Goal: Transaction & Acquisition: Purchase product/service

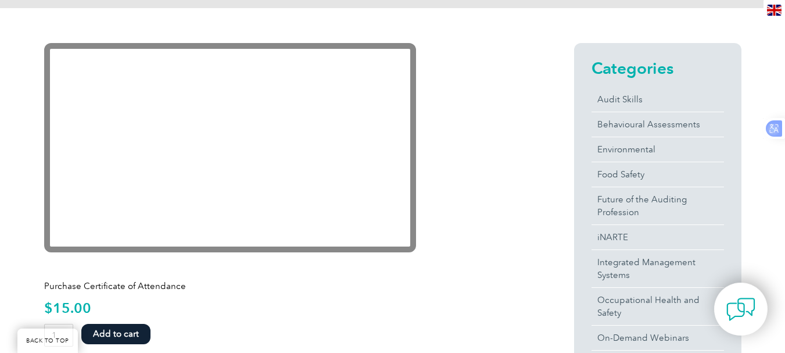
scroll to position [381, 0]
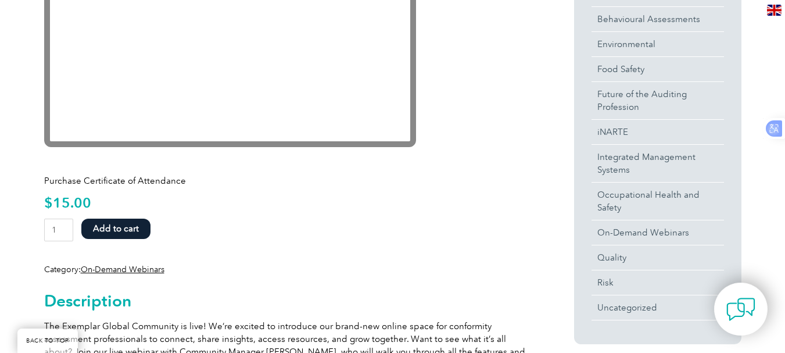
click at [117, 225] on button "Add to cart" at bounding box center [115, 228] width 69 height 20
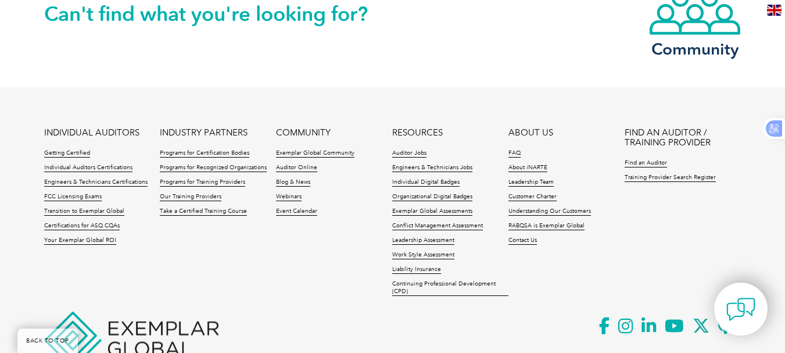
scroll to position [1918, 0]
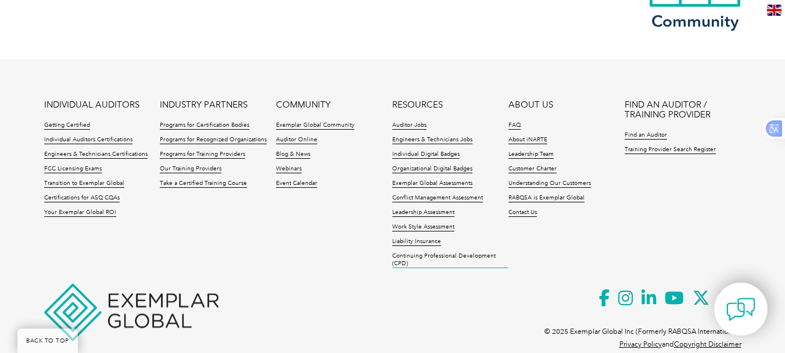
click at [404, 252] on link "Continuing Professional Development (CPD)" at bounding box center [450, 260] width 116 height 16
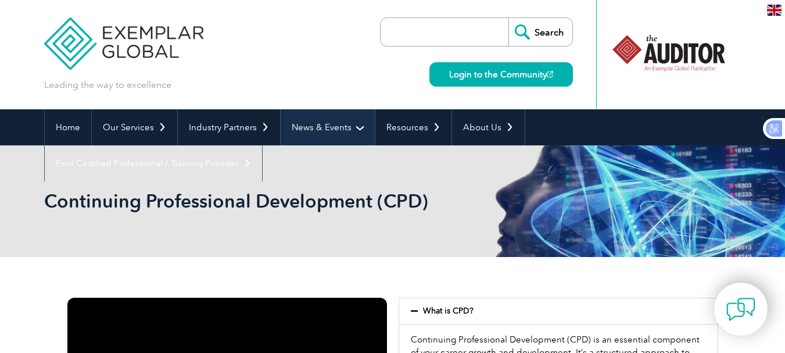
click at [281, 138] on link "News & Events" at bounding box center [328, 127] width 94 height 36
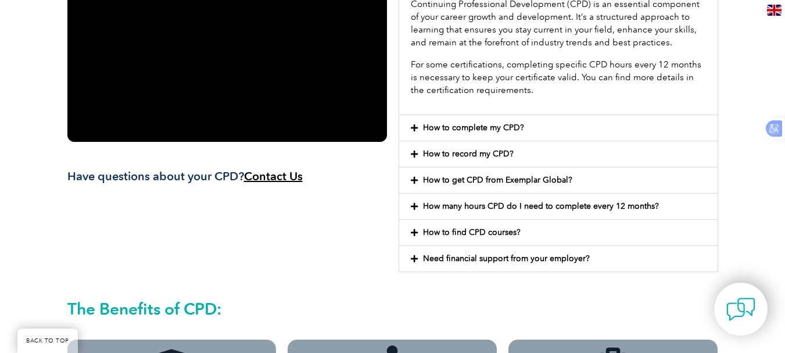
scroll to position [339, 0]
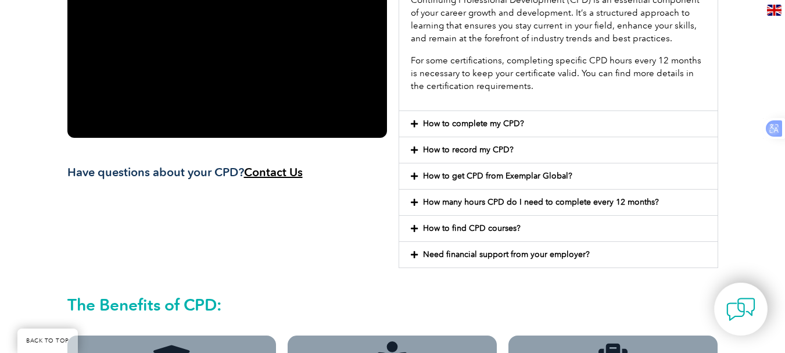
click at [415, 123] on icon at bounding box center [414, 124] width 7 height 8
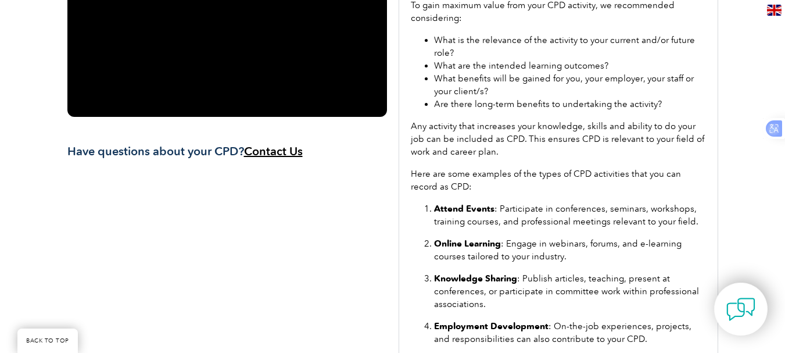
scroll to position [268, 0]
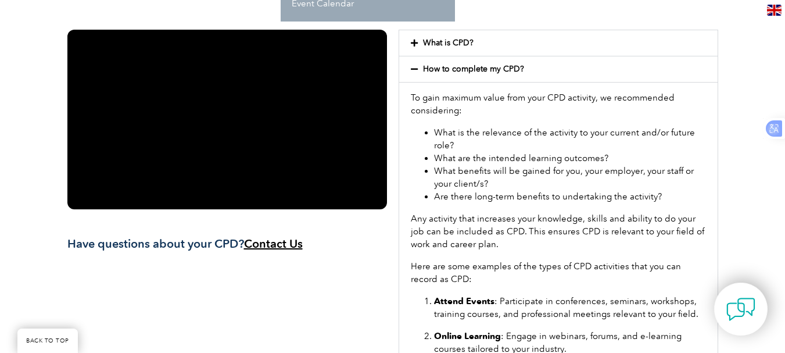
click at [415, 69] on icon at bounding box center [414, 69] width 7 height 8
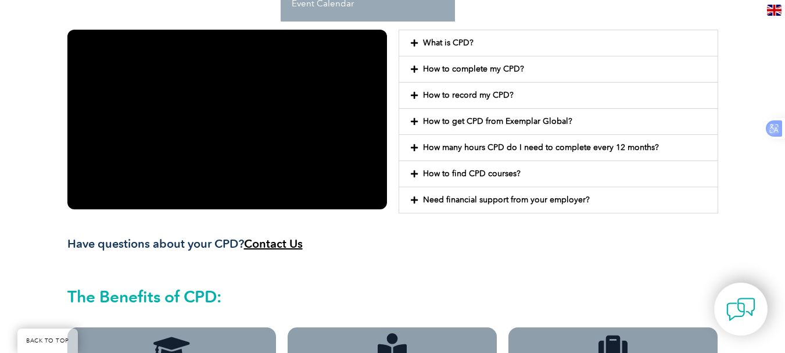
click at [413, 92] on icon at bounding box center [414, 95] width 7 height 8
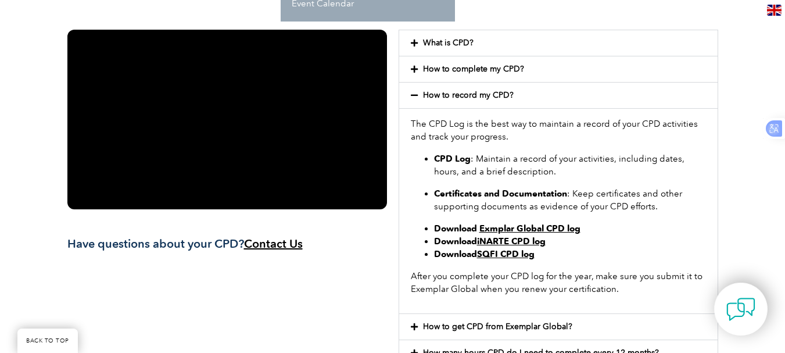
click at [415, 92] on icon at bounding box center [414, 95] width 7 height 8
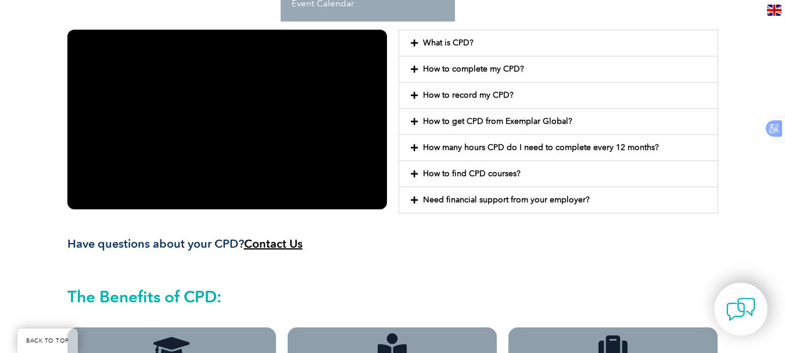
click at [413, 119] on icon at bounding box center [414, 121] width 7 height 8
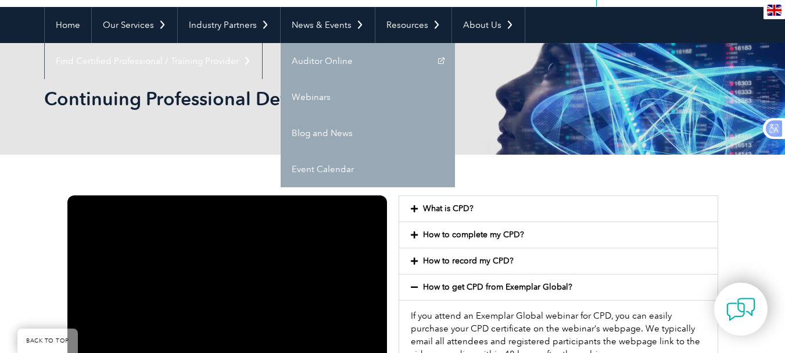
scroll to position [134, 0]
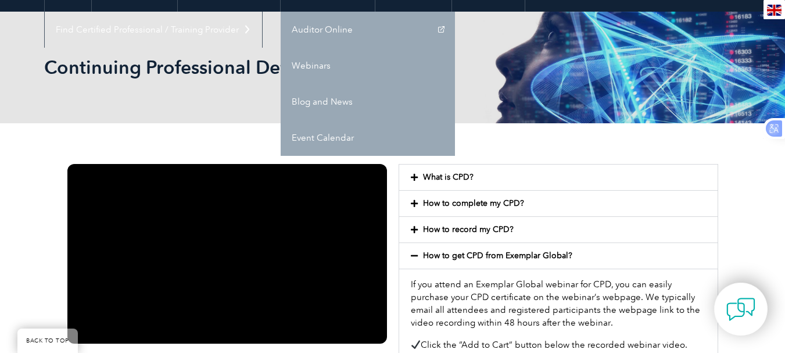
click at [414, 256] on icon at bounding box center [414, 256] width 7 height 8
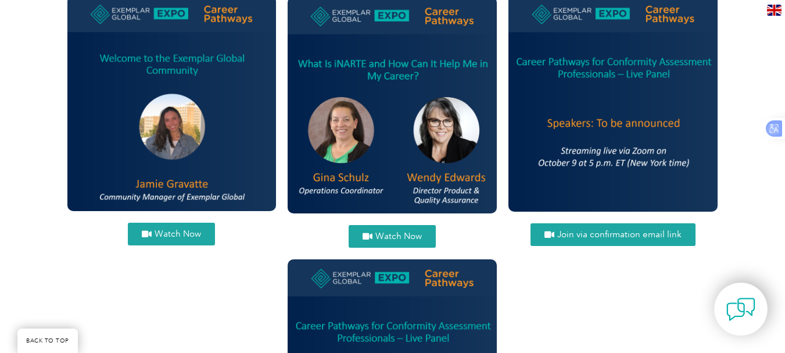
scroll to position [1499, 0]
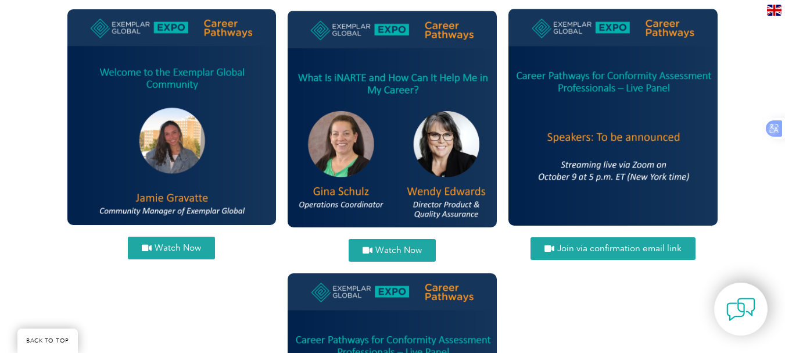
click at [164, 40] on img at bounding box center [171, 117] width 209 height 216
click at [169, 249] on span "Watch Now" at bounding box center [178, 247] width 46 height 9
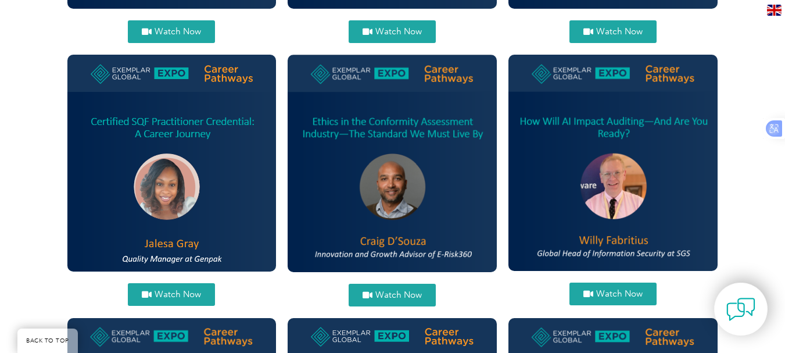
scroll to position [675, 0]
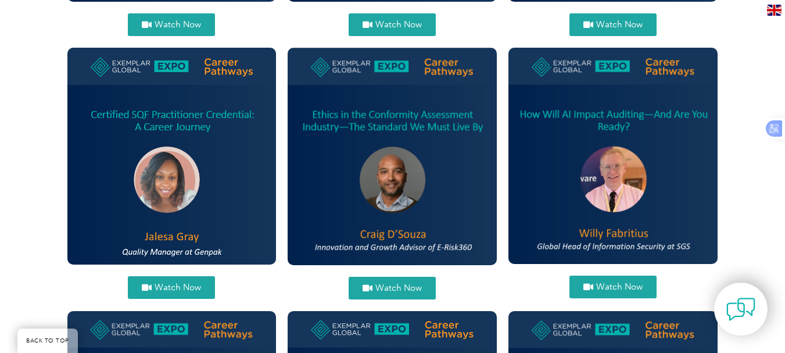
click at [611, 286] on span "Watch Now" at bounding box center [619, 286] width 46 height 9
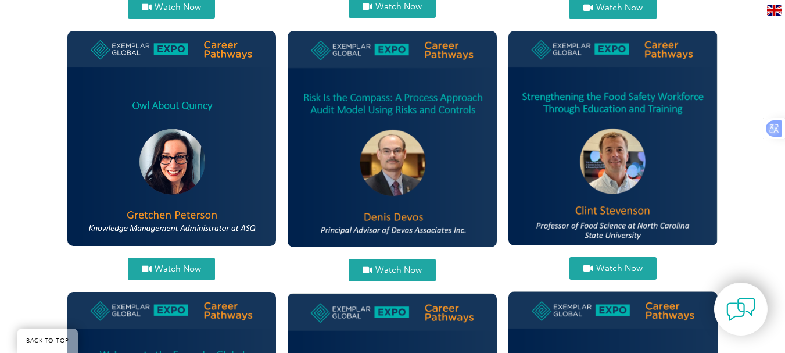
scroll to position [1209, 0]
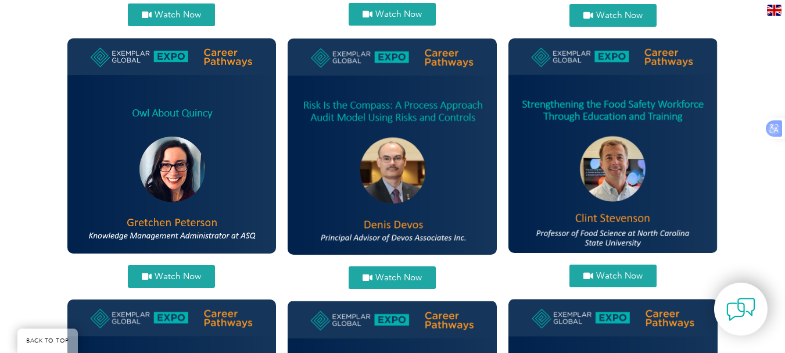
click at [387, 276] on span "Watch Now" at bounding box center [398, 277] width 46 height 9
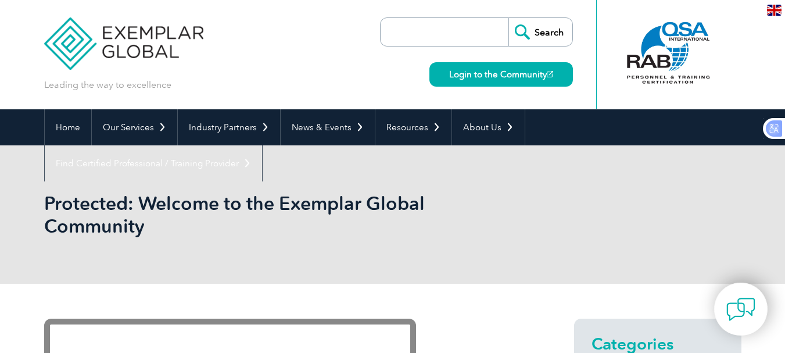
click at [496, 71] on link "Login to the Community" at bounding box center [501, 74] width 144 height 24
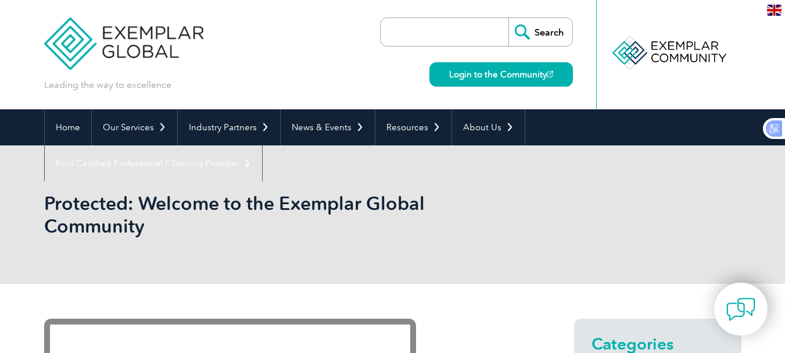
click at [235, 226] on h1 "Protected: Welcome to the Exemplar Global Community" at bounding box center [267, 214] width 446 height 45
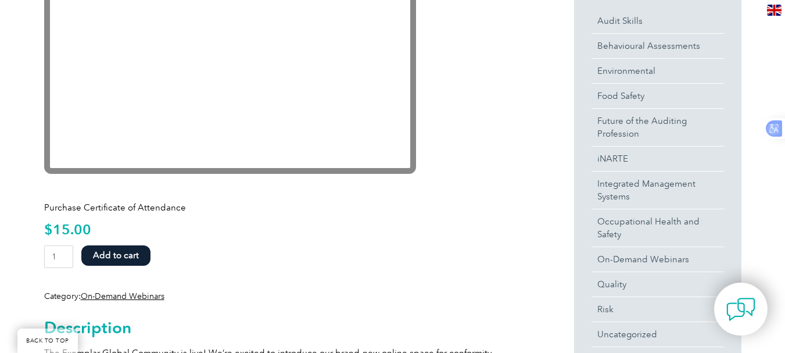
scroll to position [369, 0]
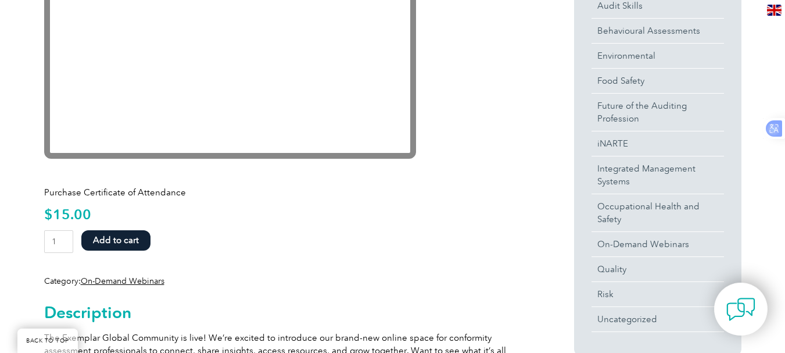
click at [109, 247] on button "Add to cart" at bounding box center [115, 240] width 69 height 20
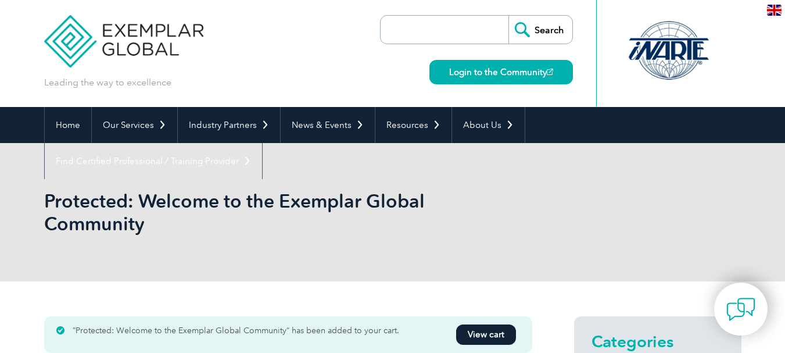
scroll to position [2, 0]
click at [494, 335] on link "View cart" at bounding box center [486, 334] width 60 height 20
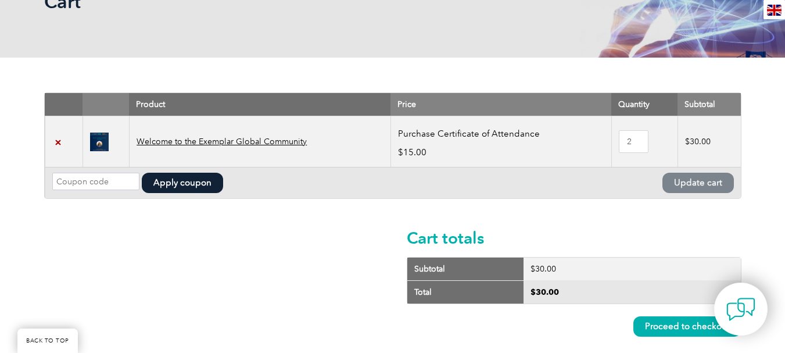
scroll to position [225, 0]
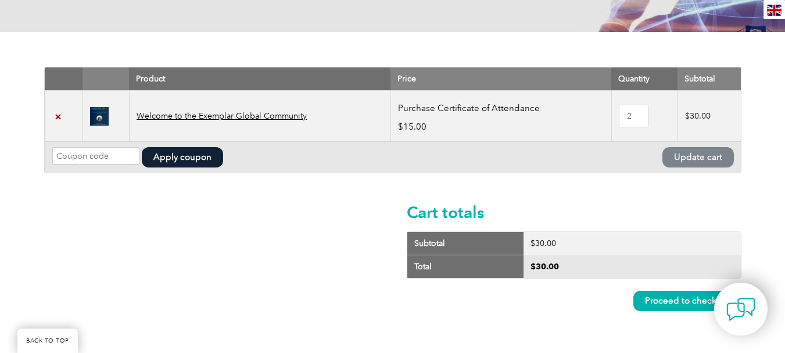
drag, startPoint x: 790, startPoint y: 59, endPoint x: 793, endPoint y: 105, distance: 46.0
type input "1"
click at [635, 119] on input "1" at bounding box center [634, 116] width 30 height 23
click at [711, 156] on button "Update cart" at bounding box center [697, 157] width 71 height 20
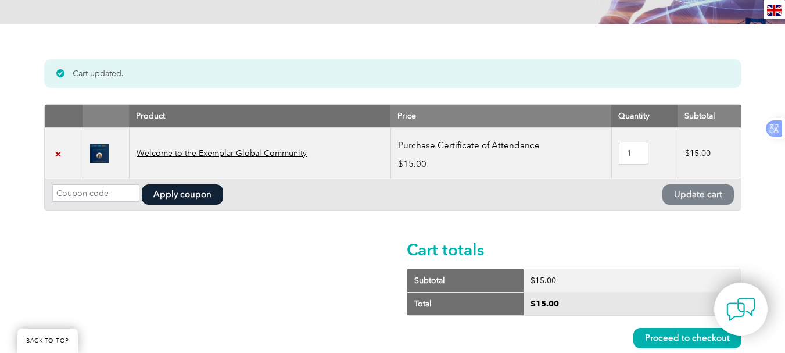
scroll to position [234, 0]
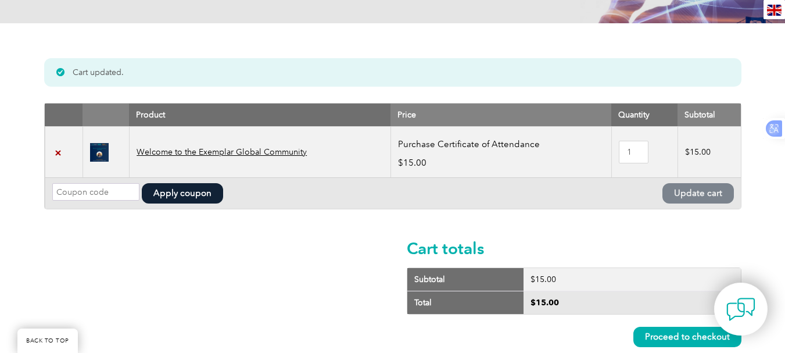
click at [106, 194] on input "Coupon:" at bounding box center [95, 191] width 87 height 17
type input "EXPO2025"
click at [181, 193] on button "Apply coupon" at bounding box center [182, 193] width 81 height 20
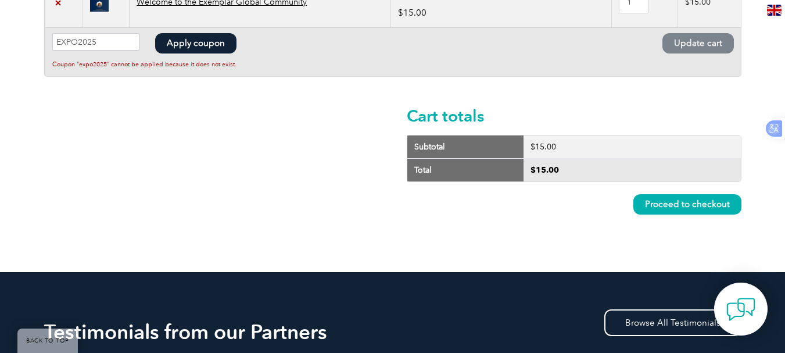
scroll to position [172, 0]
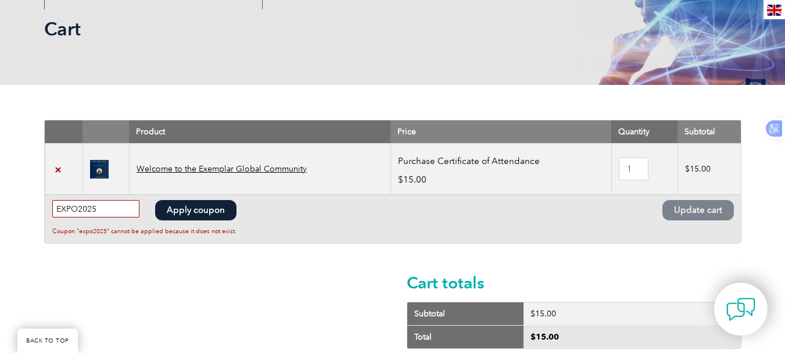
drag, startPoint x: 106, startPoint y: 212, endPoint x: 17, endPoint y: 202, distance: 90.0
click at [17, 202] on div "Remove item Thumbnail image Product Price Quantity Subtotal × Welcome to the Ex…" at bounding box center [392, 262] width 785 height 354
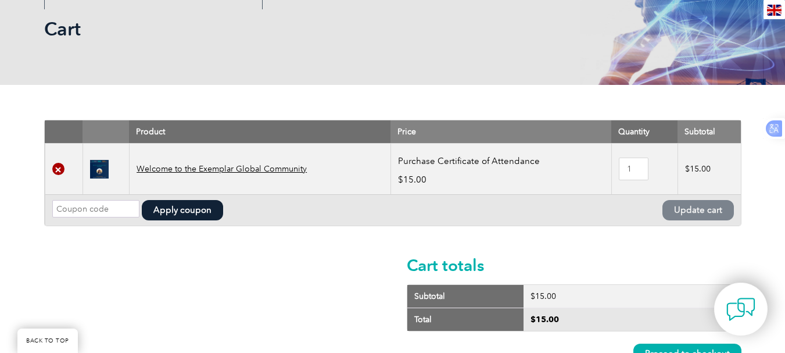
click at [57, 167] on link "×" at bounding box center [58, 169] width 12 height 12
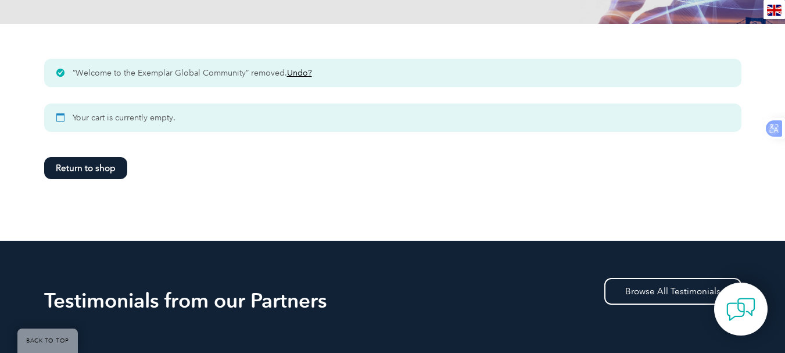
scroll to position [234, 0]
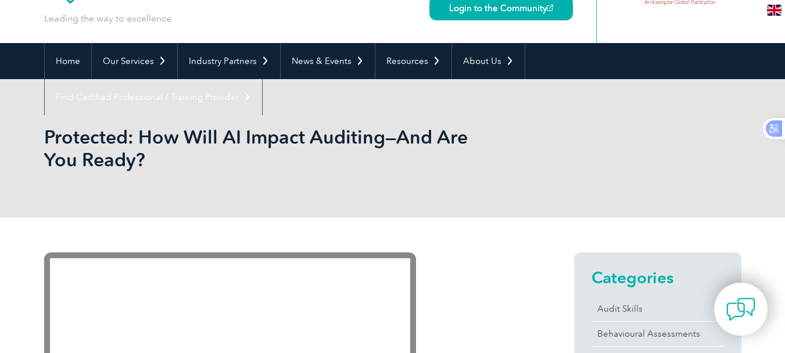
scroll to position [70, 0]
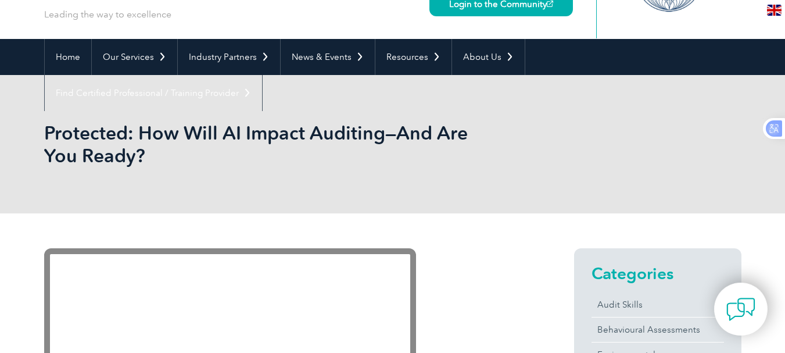
click at [146, 169] on div "Protected: How Will AI Impact Auditing—And Are You Ready?" at bounding box center [392, 144] width 697 height 138
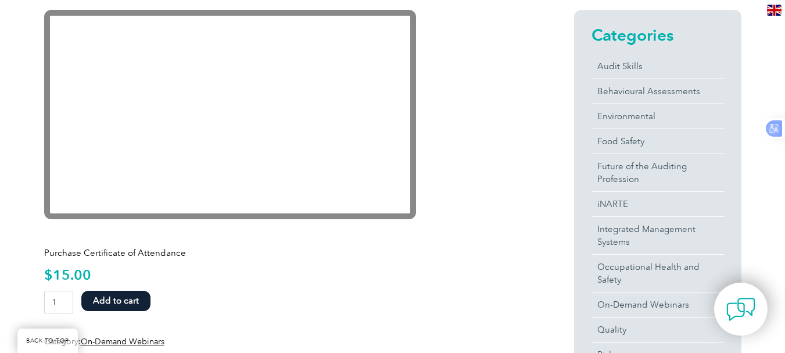
scroll to position [332, 0]
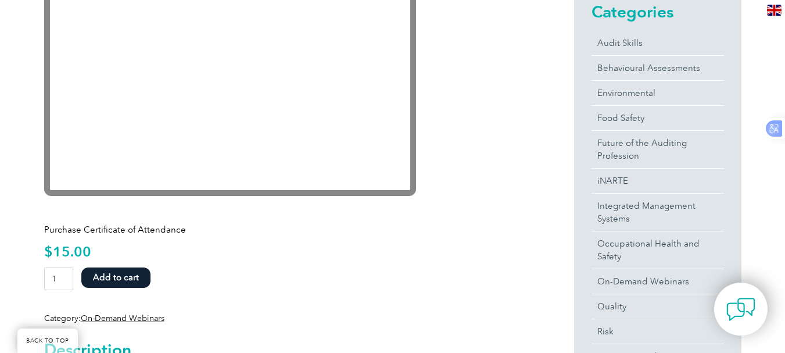
click at [105, 278] on button "Add to cart" at bounding box center [115, 277] width 69 height 20
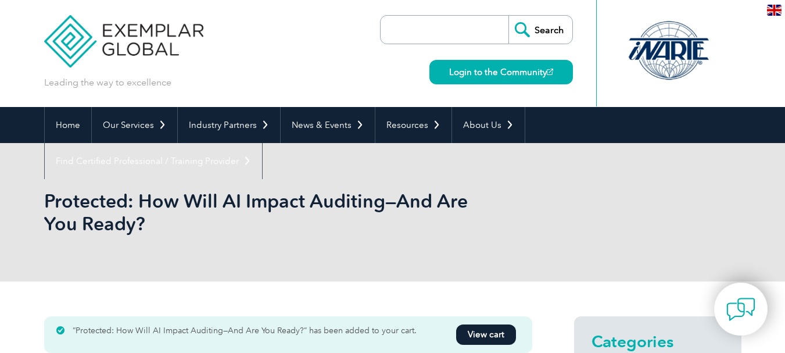
scroll to position [2, 0]
click at [484, 333] on link "View cart" at bounding box center [486, 334] width 60 height 20
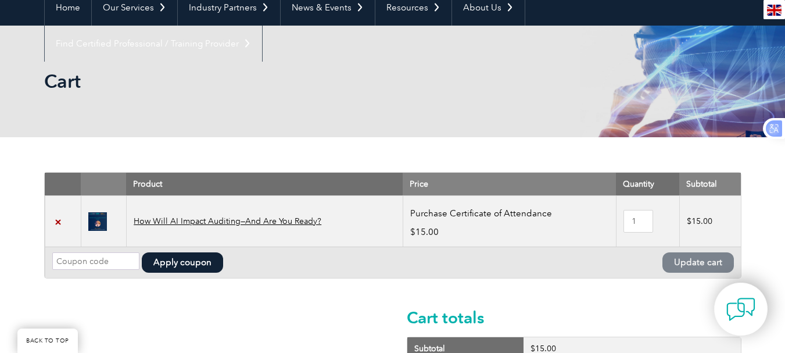
scroll to position [134, 0]
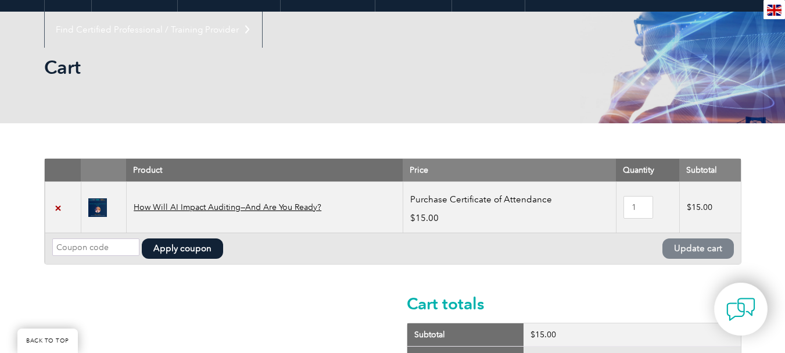
scroll to position [134, 0]
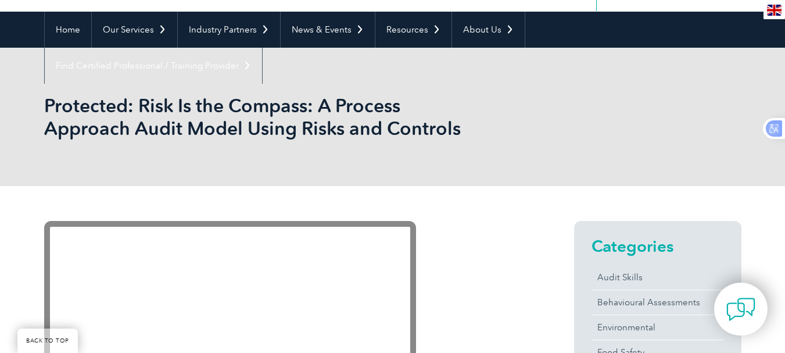
scroll to position [257, 0]
